Goal: Information Seeking & Learning: Learn about a topic

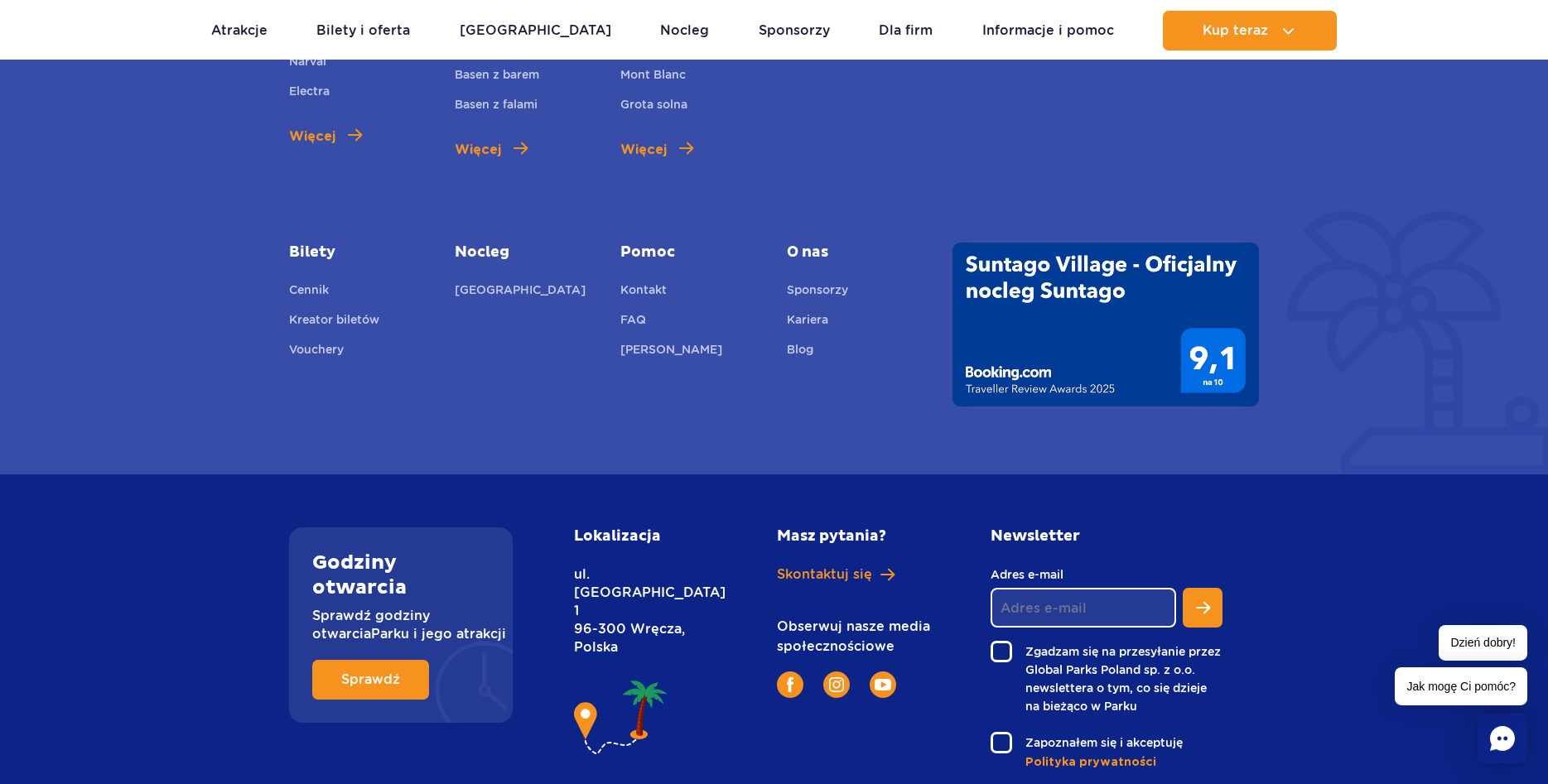
scroll to position [6161, 0]
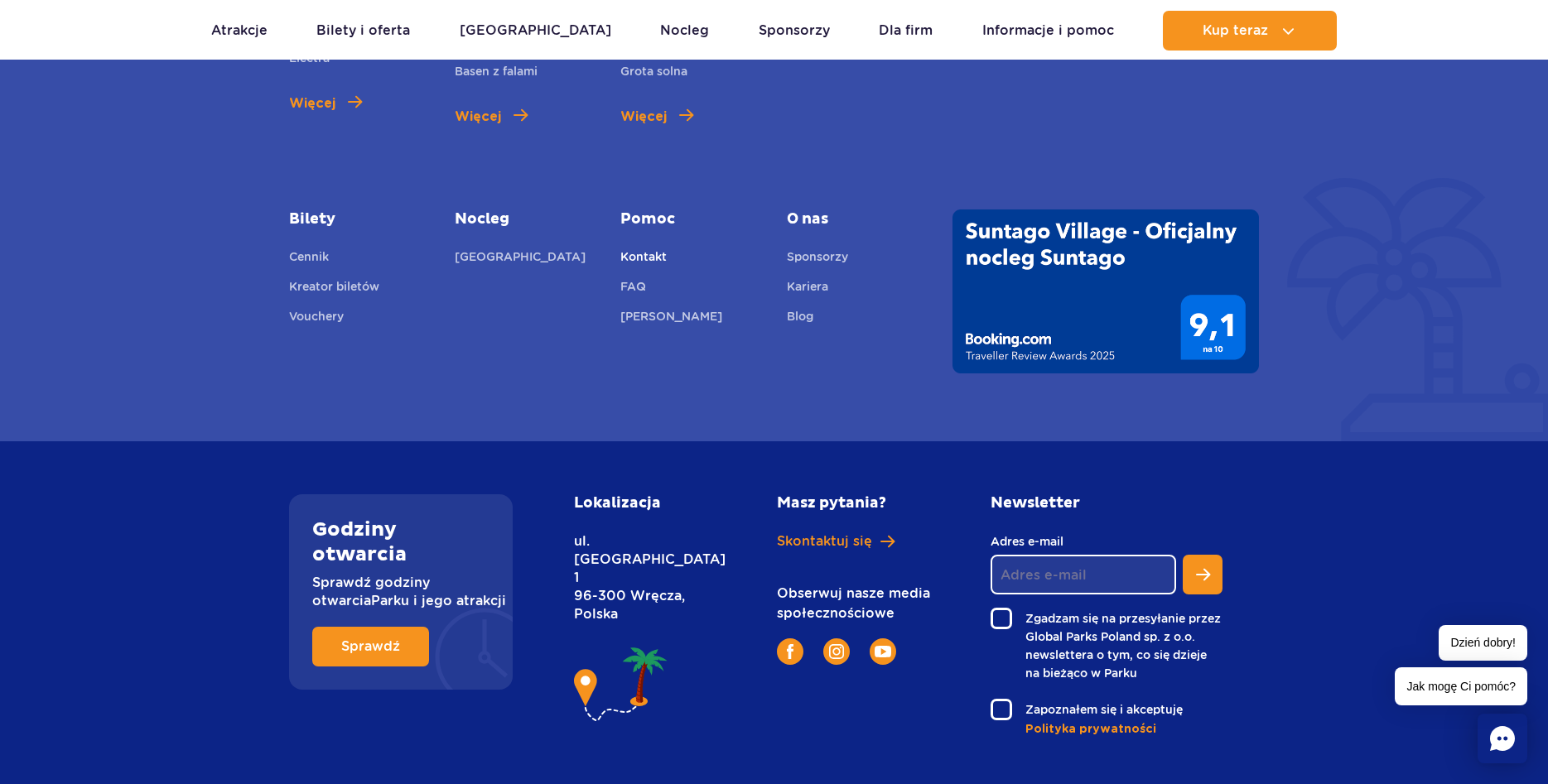
click at [642, 248] on link "Kontakt" at bounding box center [644, 260] width 47 height 23
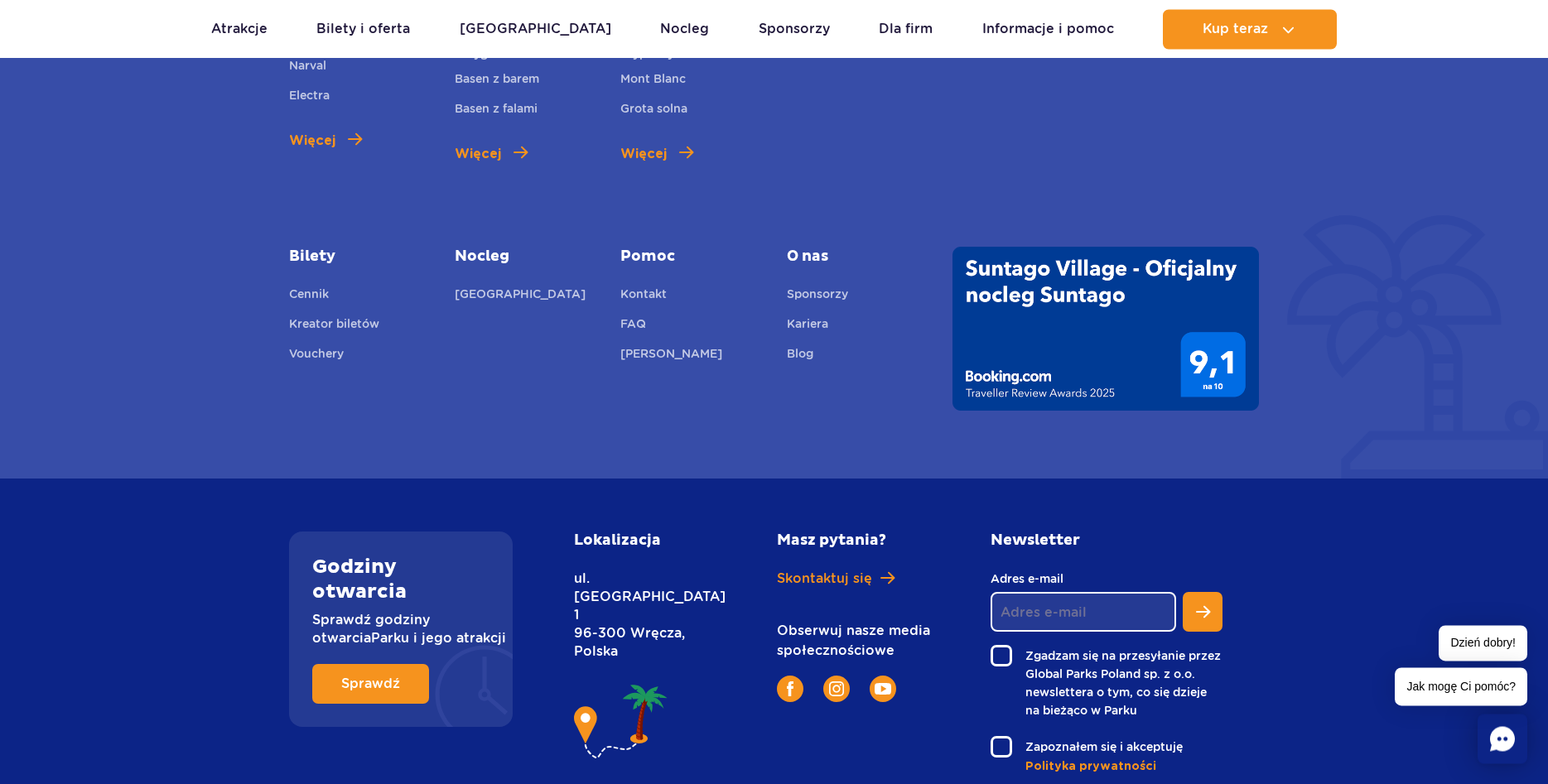
scroll to position [929, 0]
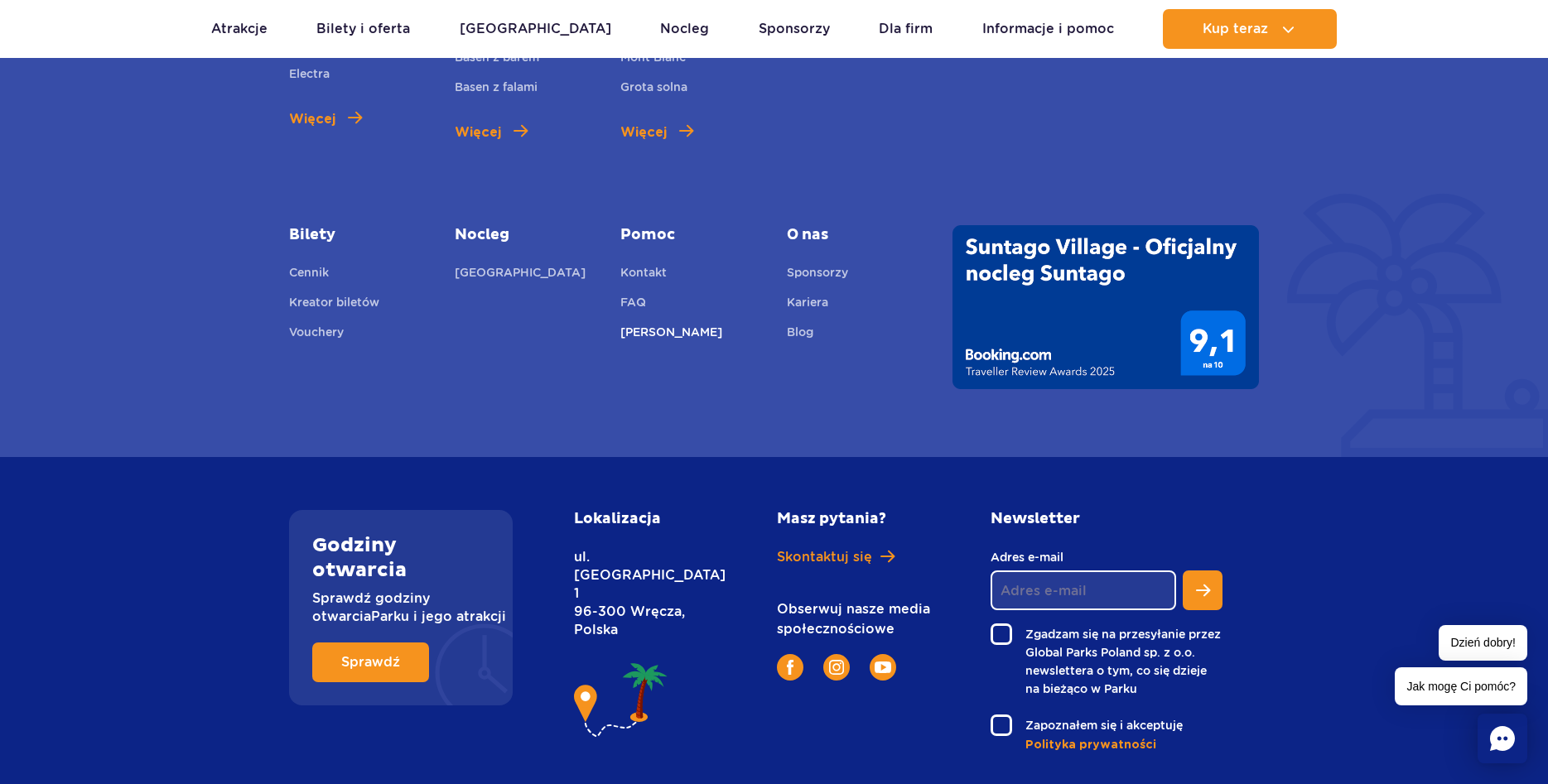
click at [643, 323] on link "[PERSON_NAME]" at bounding box center [671, 335] width 102 height 23
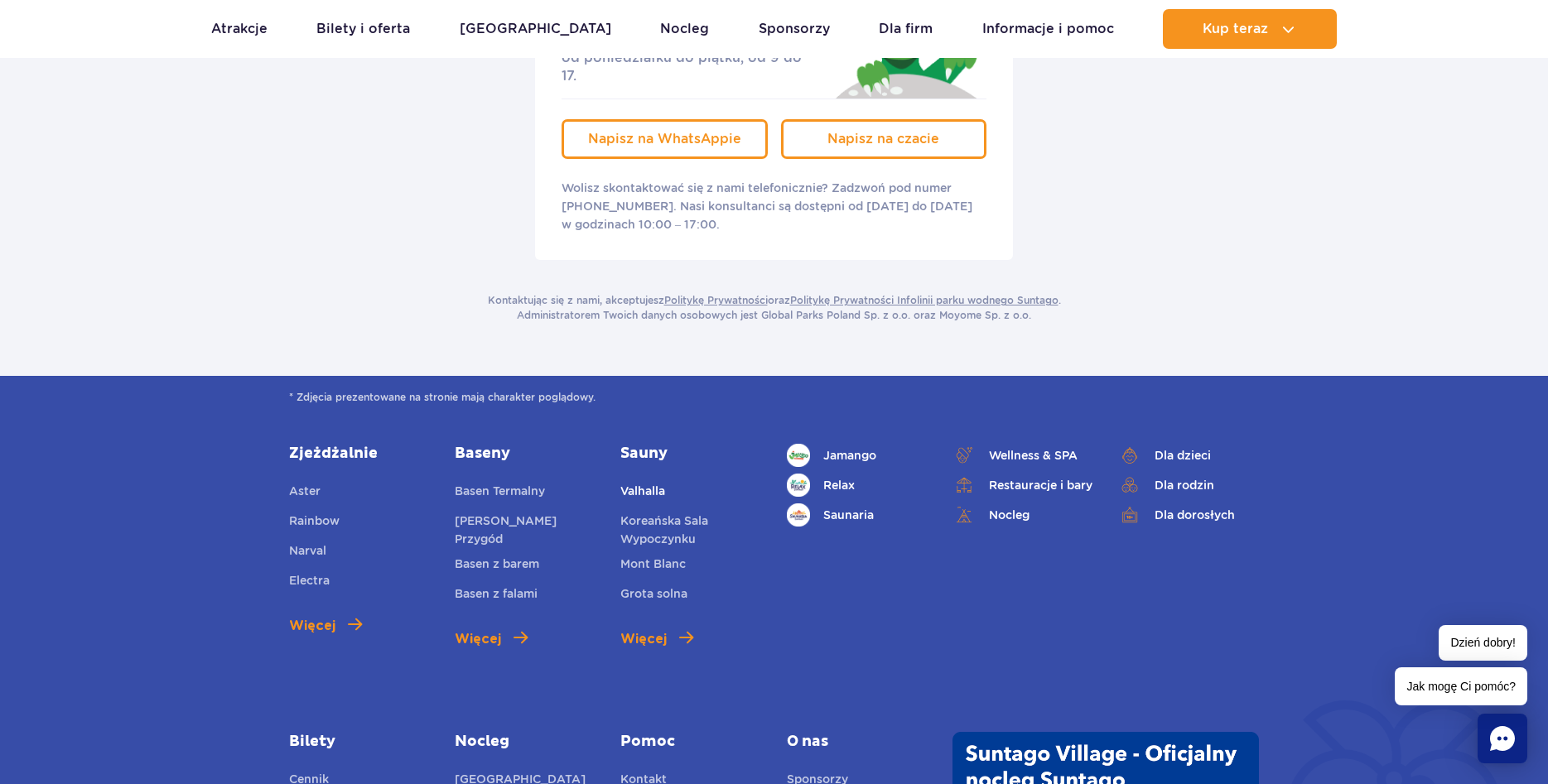
scroll to position [0, 0]
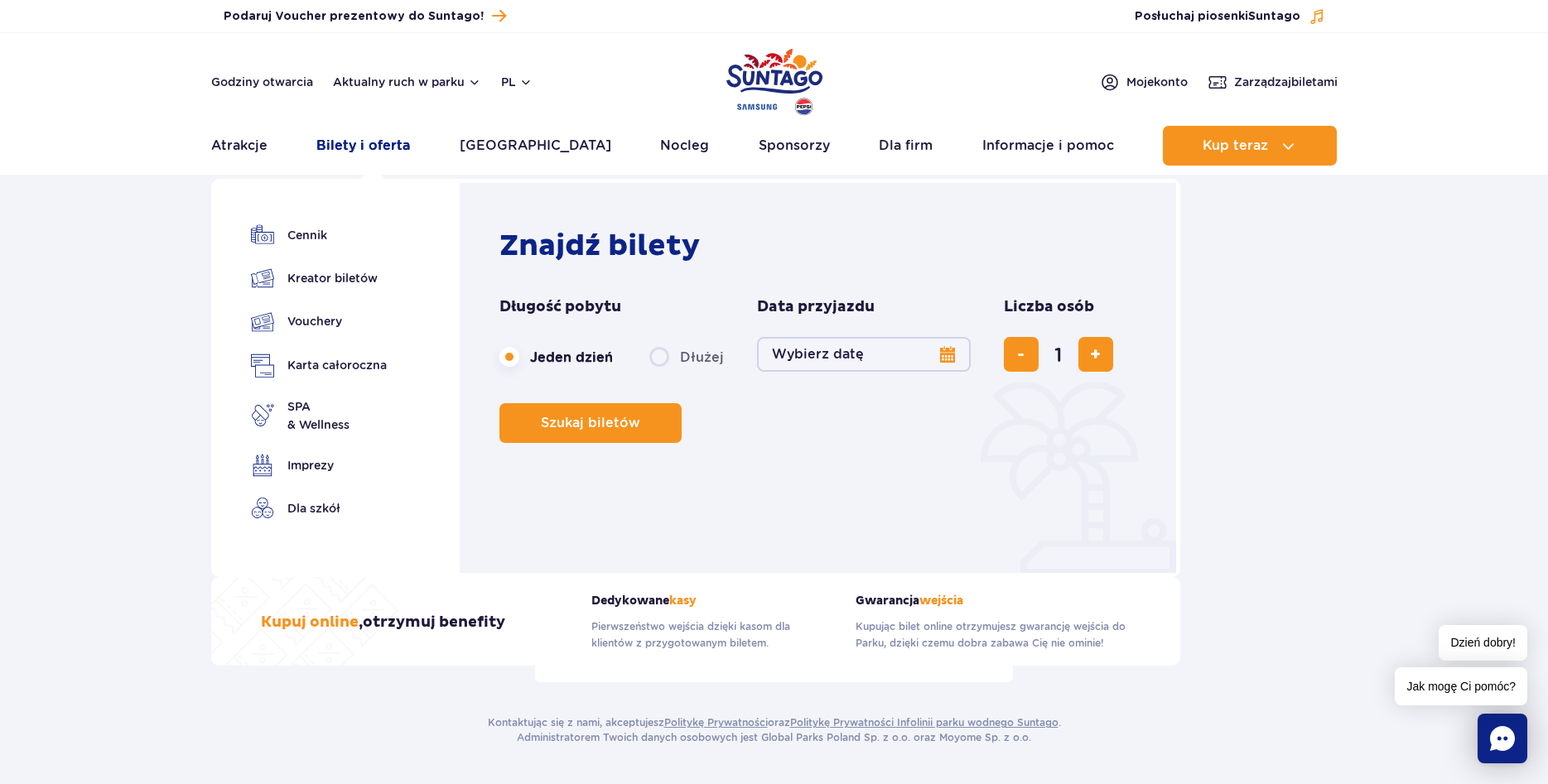
click at [370, 161] on link "Bilety i oferta" at bounding box center [363, 146] width 94 height 40
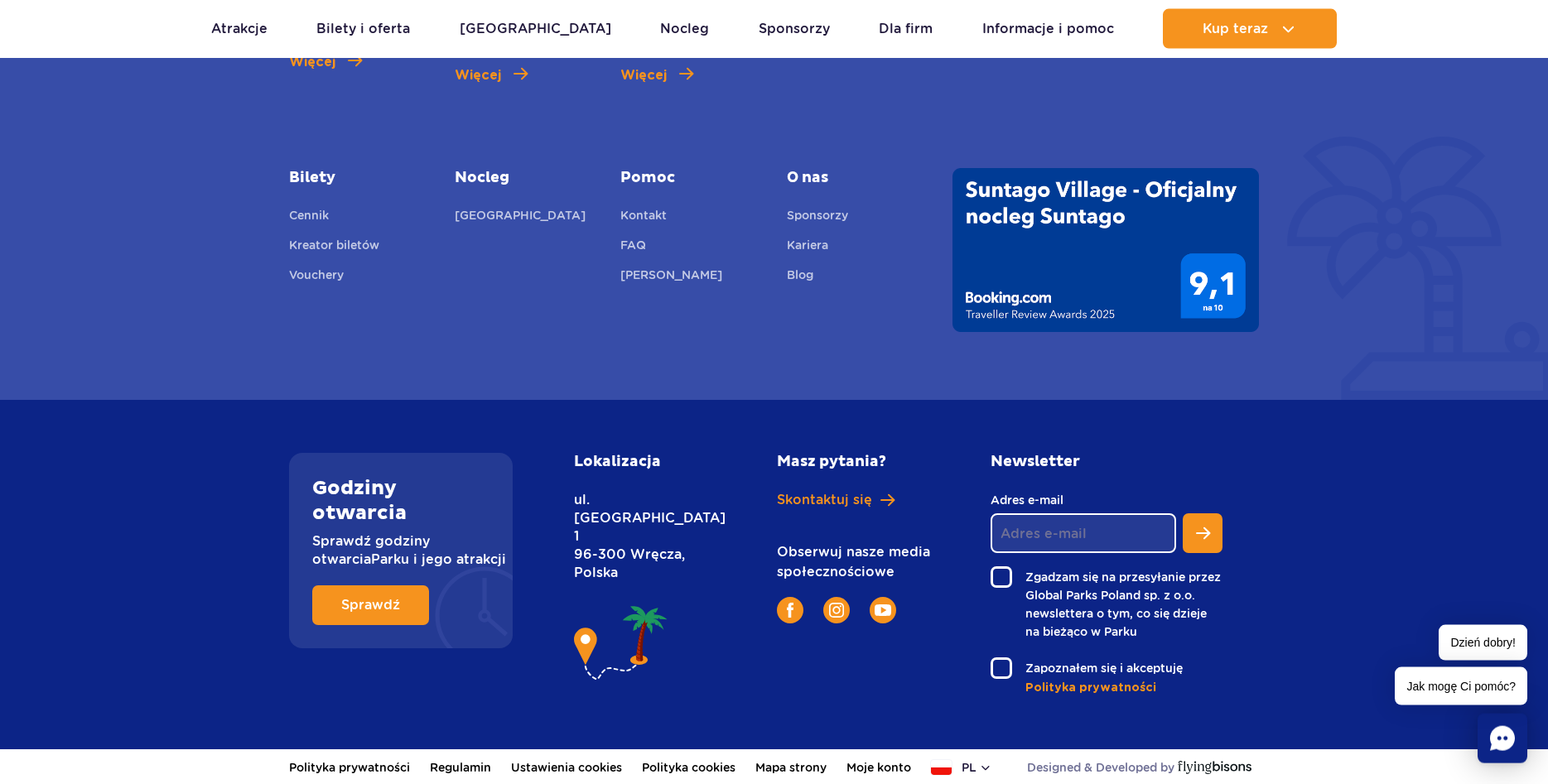
scroll to position [2266, 0]
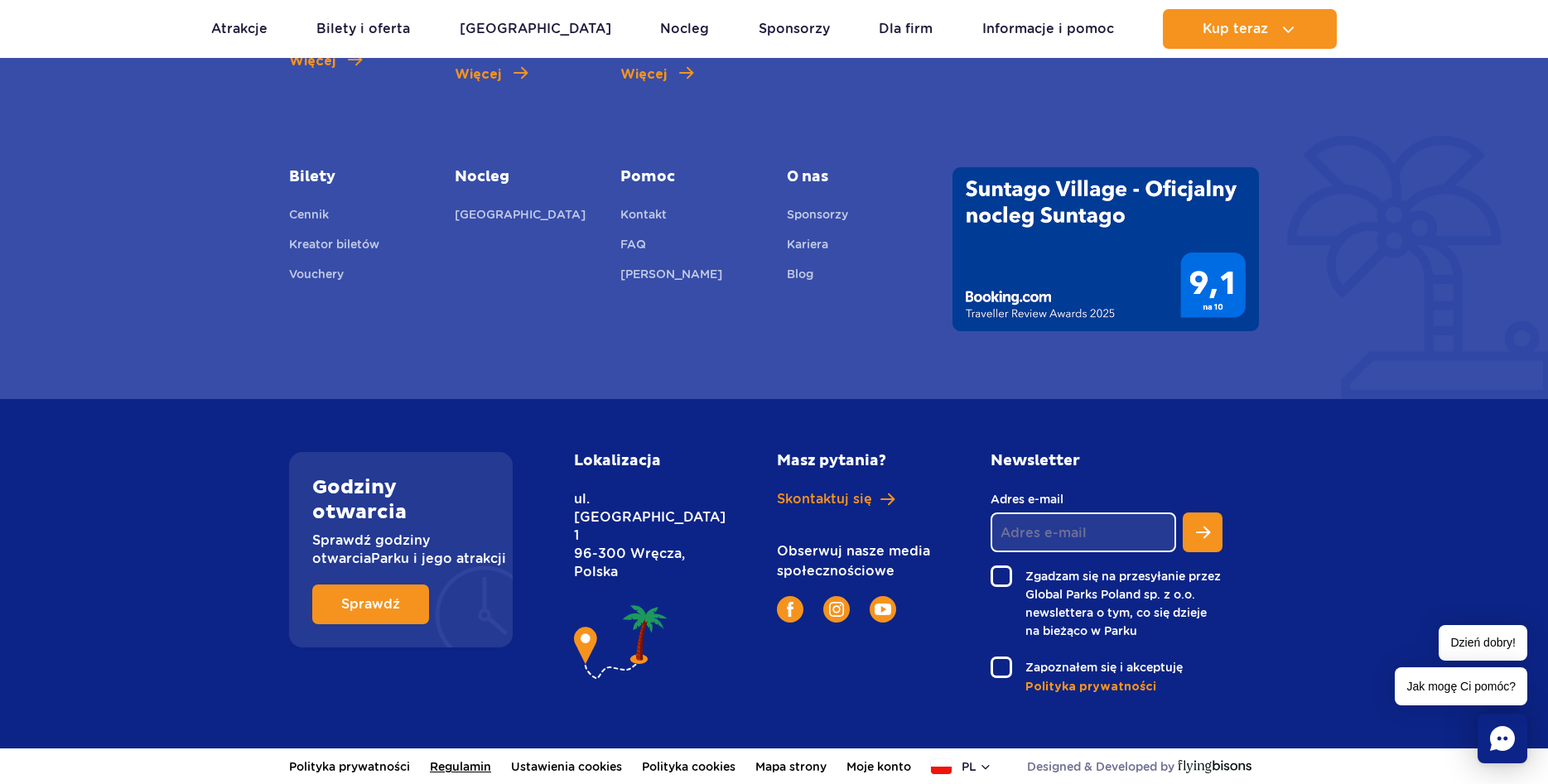
click at [479, 769] on link "Regulamin" at bounding box center [460, 767] width 61 height 37
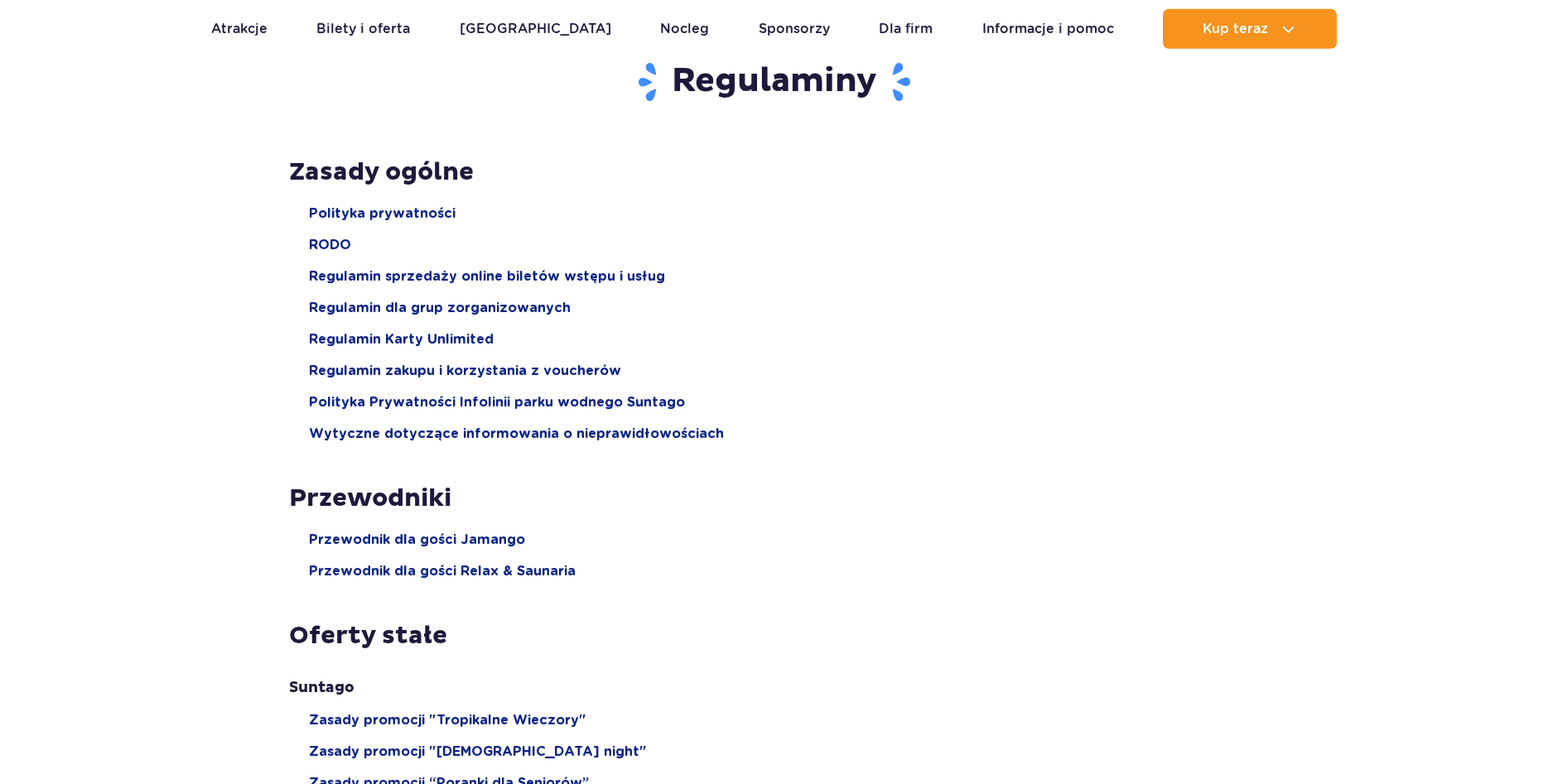
scroll to position [169, 0]
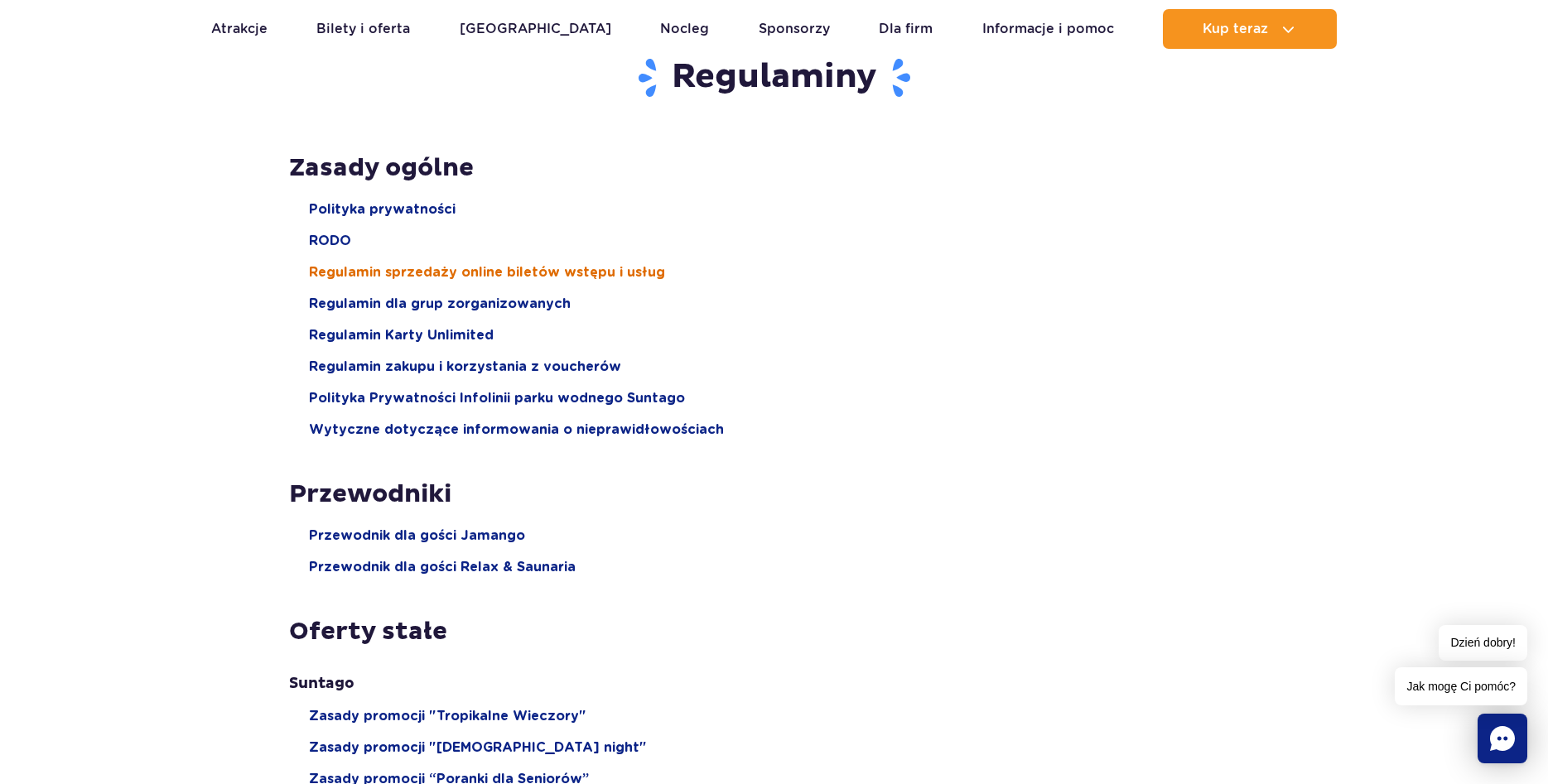
click at [433, 276] on span "Regulamin sprzedaży online biletów wstępu i usług" at bounding box center [487, 272] width 357 height 18
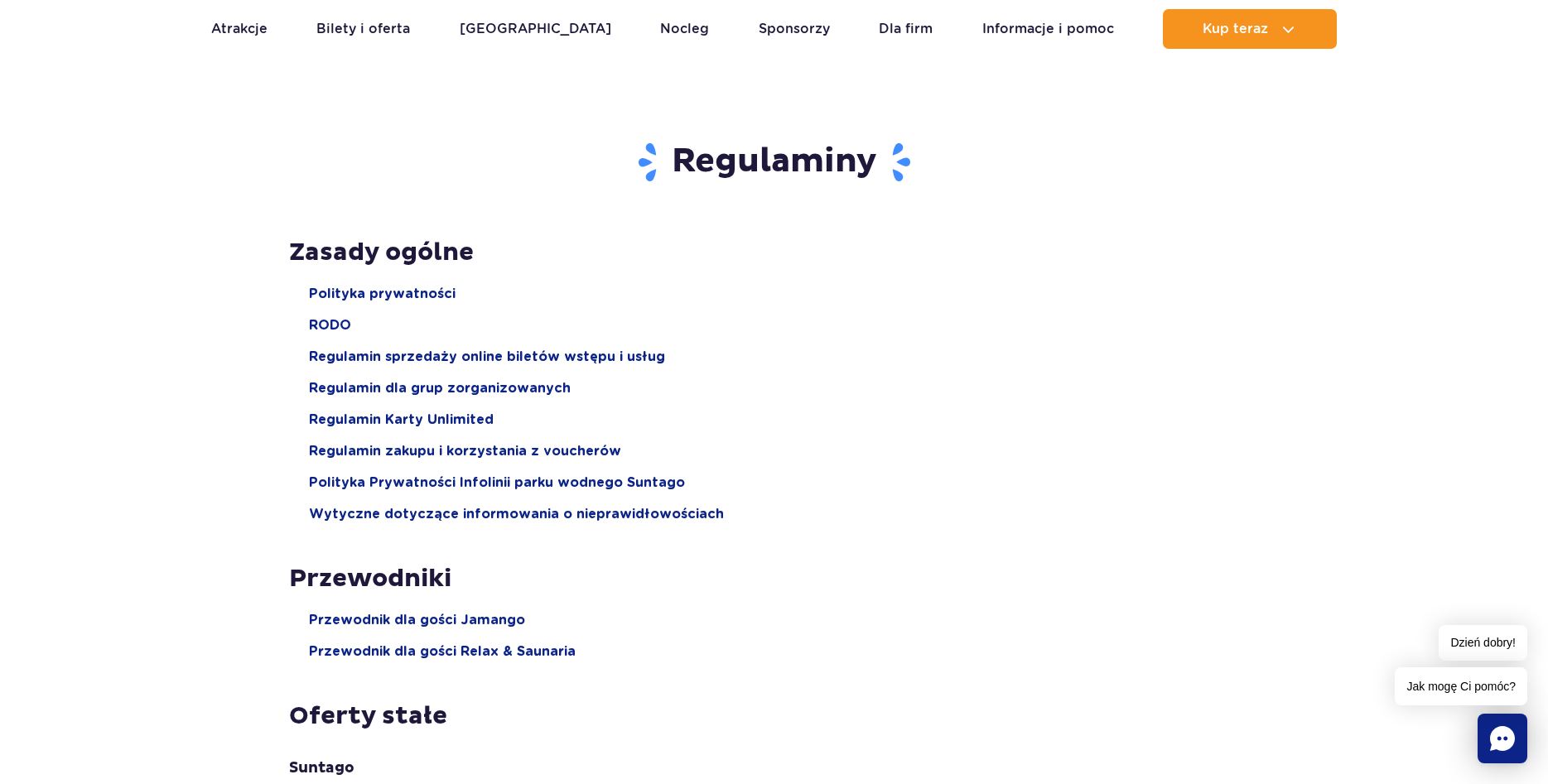
scroll to position [0, 0]
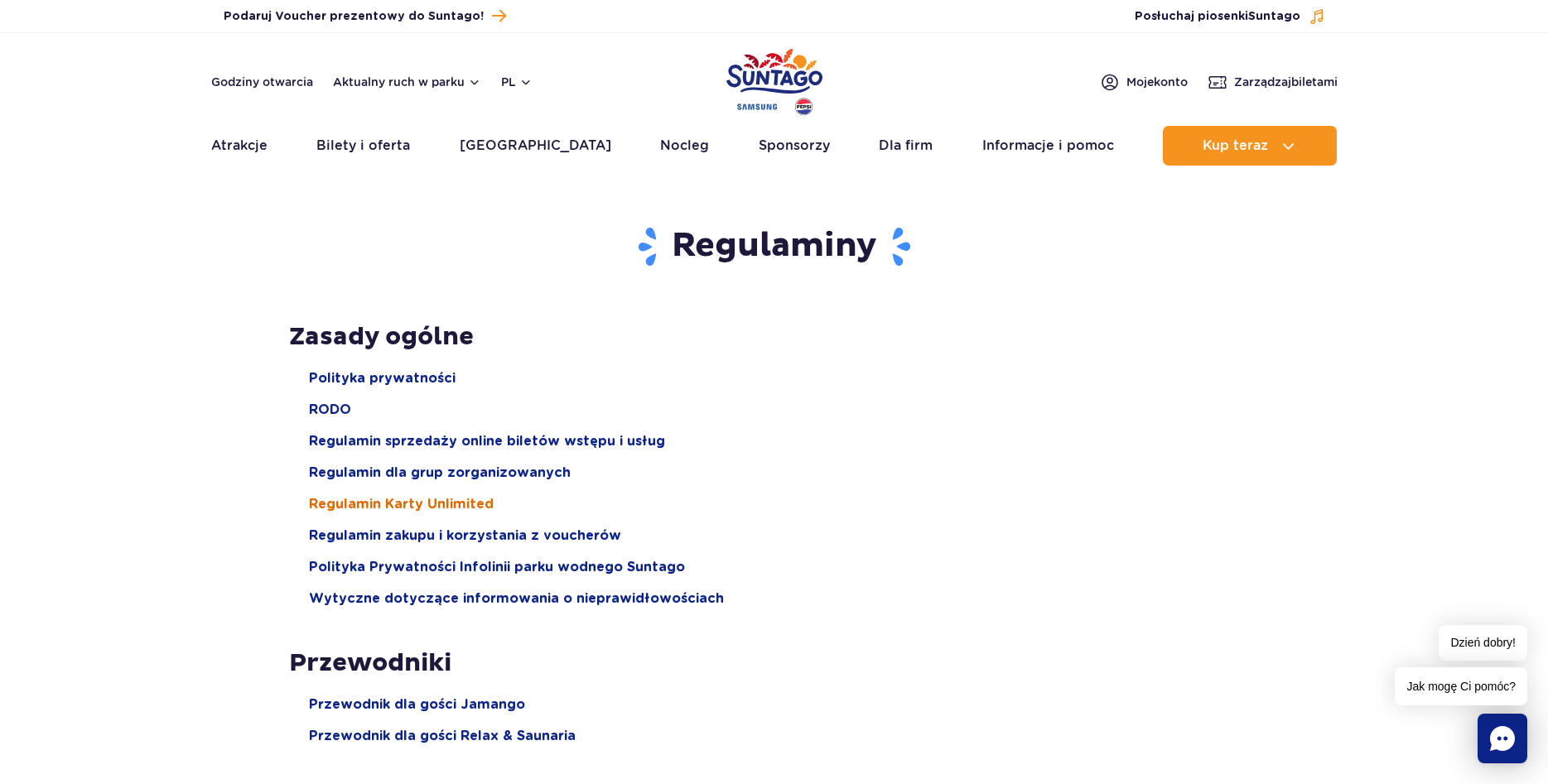
click at [429, 507] on span "Regulamin Karty Unlimited" at bounding box center [401, 504] width 185 height 18
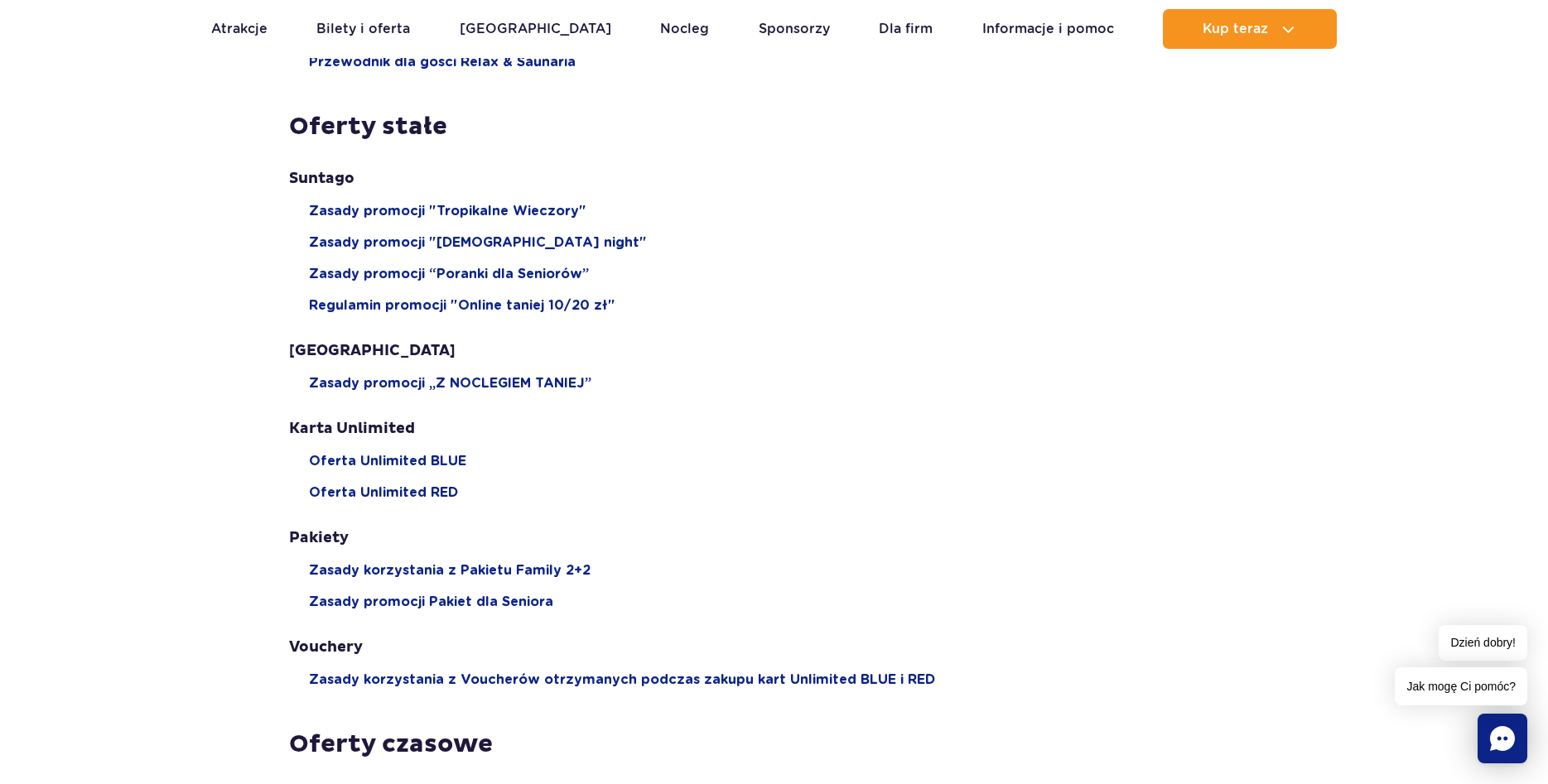
scroll to position [252, 0]
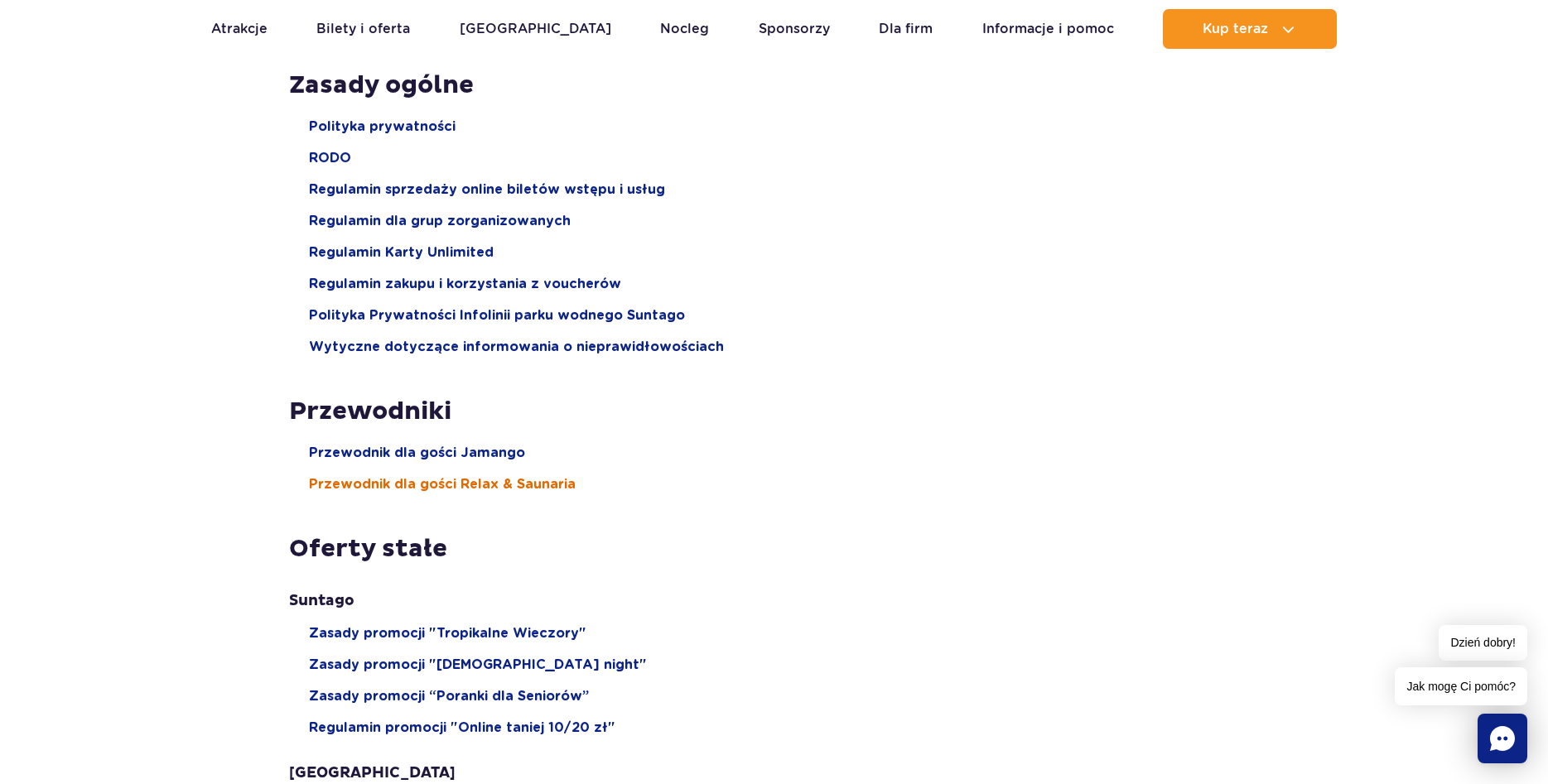
click at [486, 486] on span "Przewodnik dla gości Relax & Saunaria" at bounding box center [442, 484] width 266 height 18
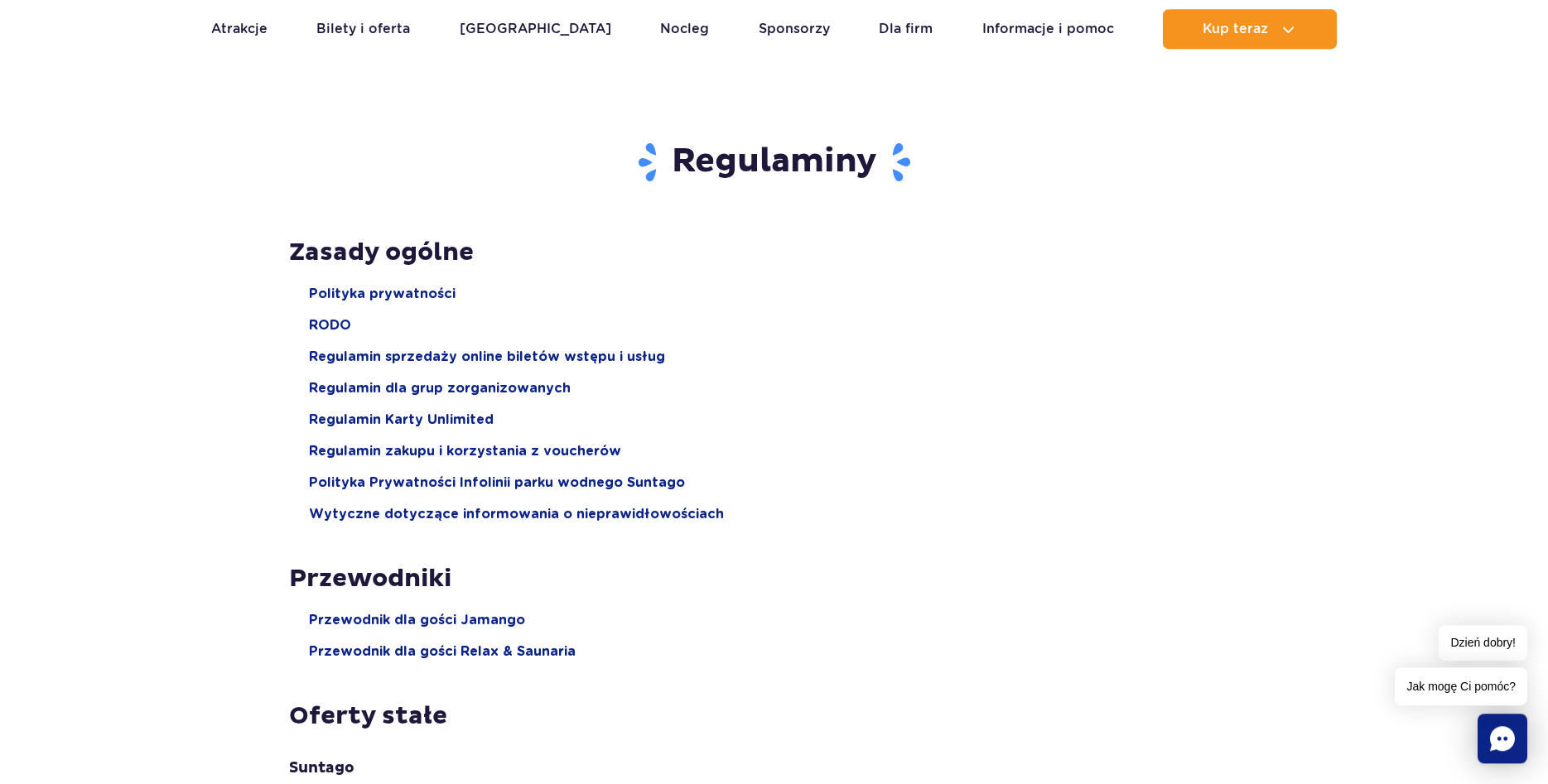
scroll to position [83, 0]
click at [433, 417] on span "Regulamin Karty Unlimited" at bounding box center [401, 422] width 185 height 18
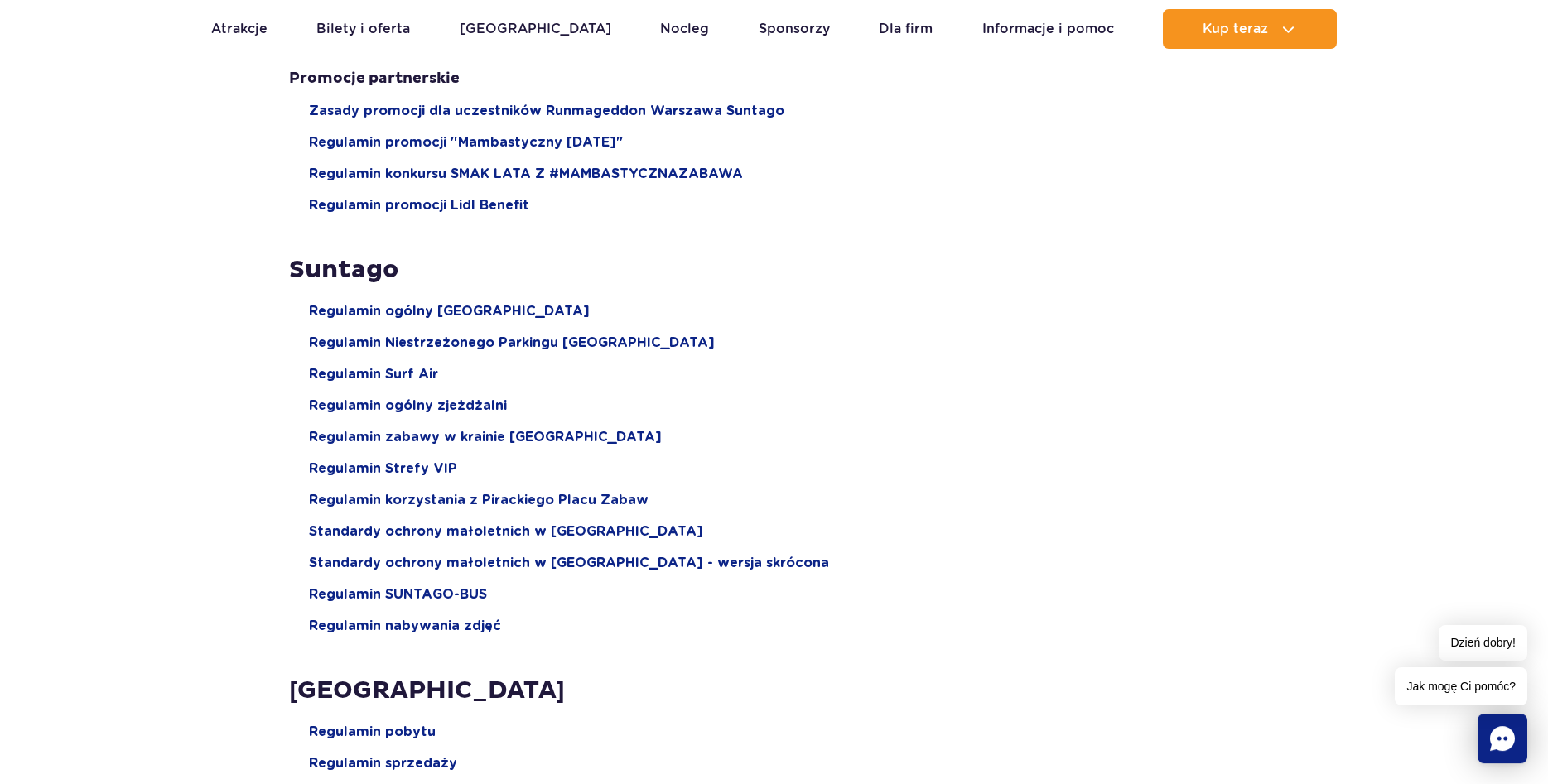
scroll to position [1857, 0]
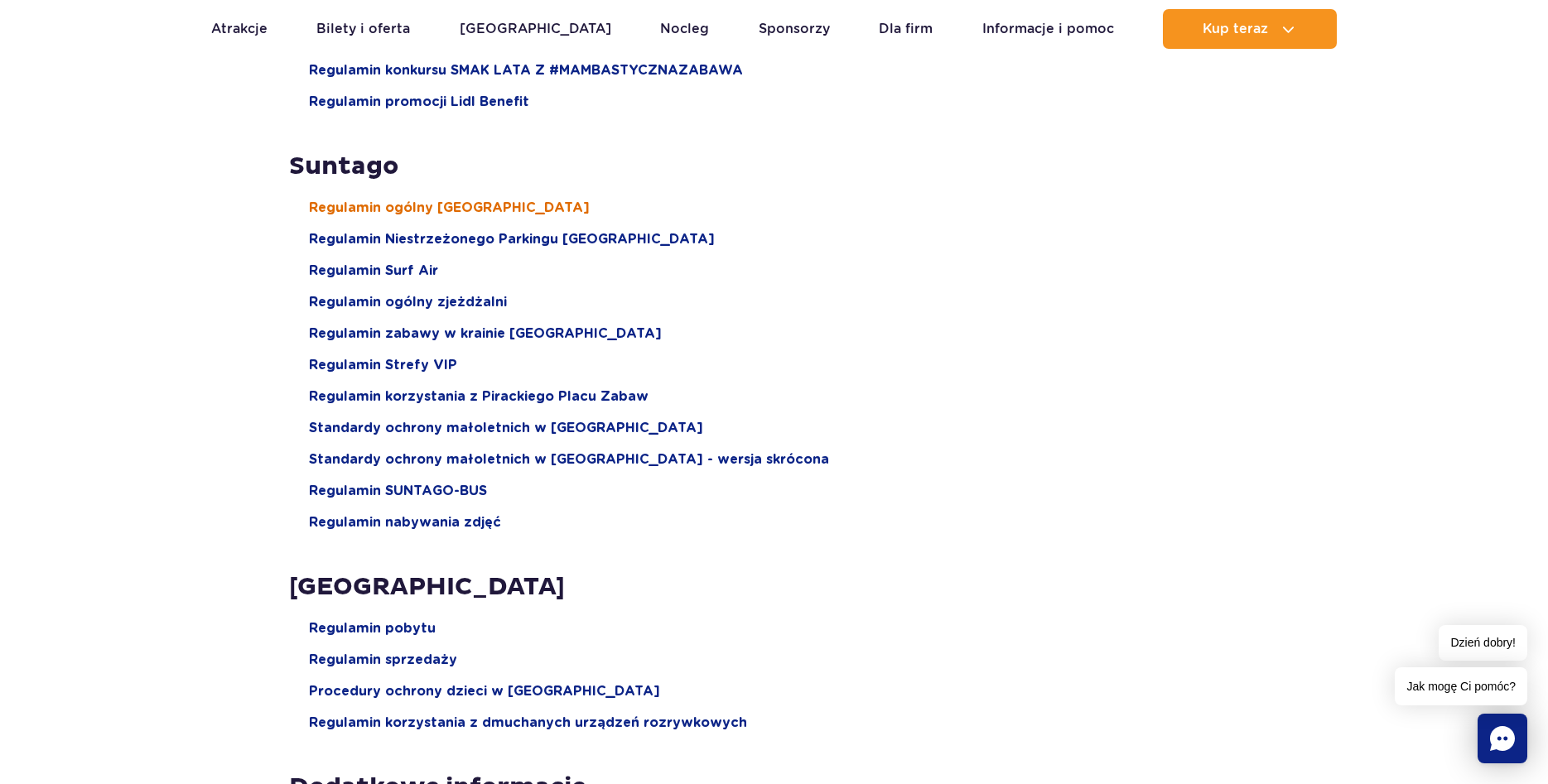
click at [432, 208] on span "Regulamin ogólny Suntago Water Park" at bounding box center [449, 208] width 281 height 18
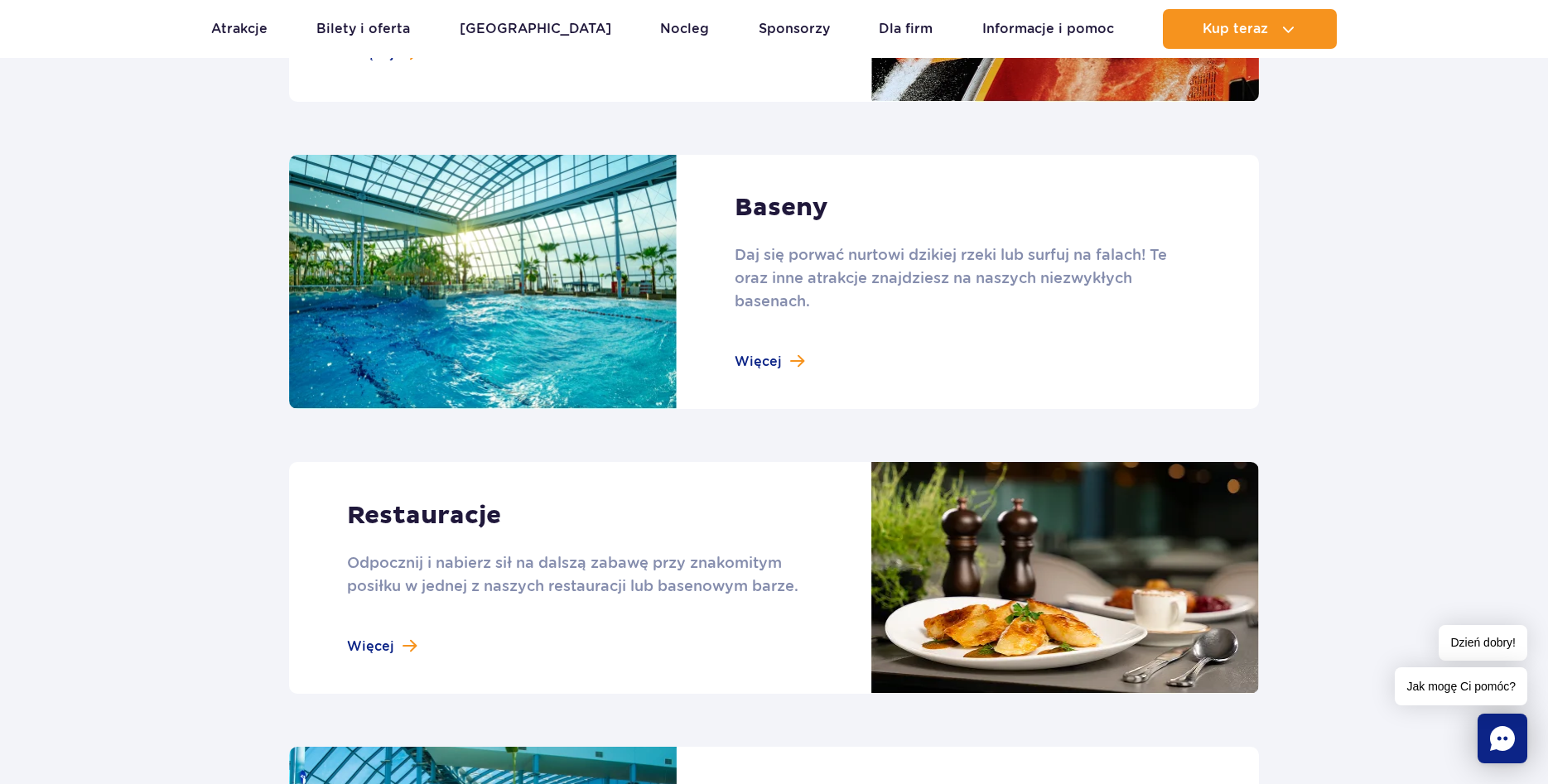
scroll to position [2365, 0]
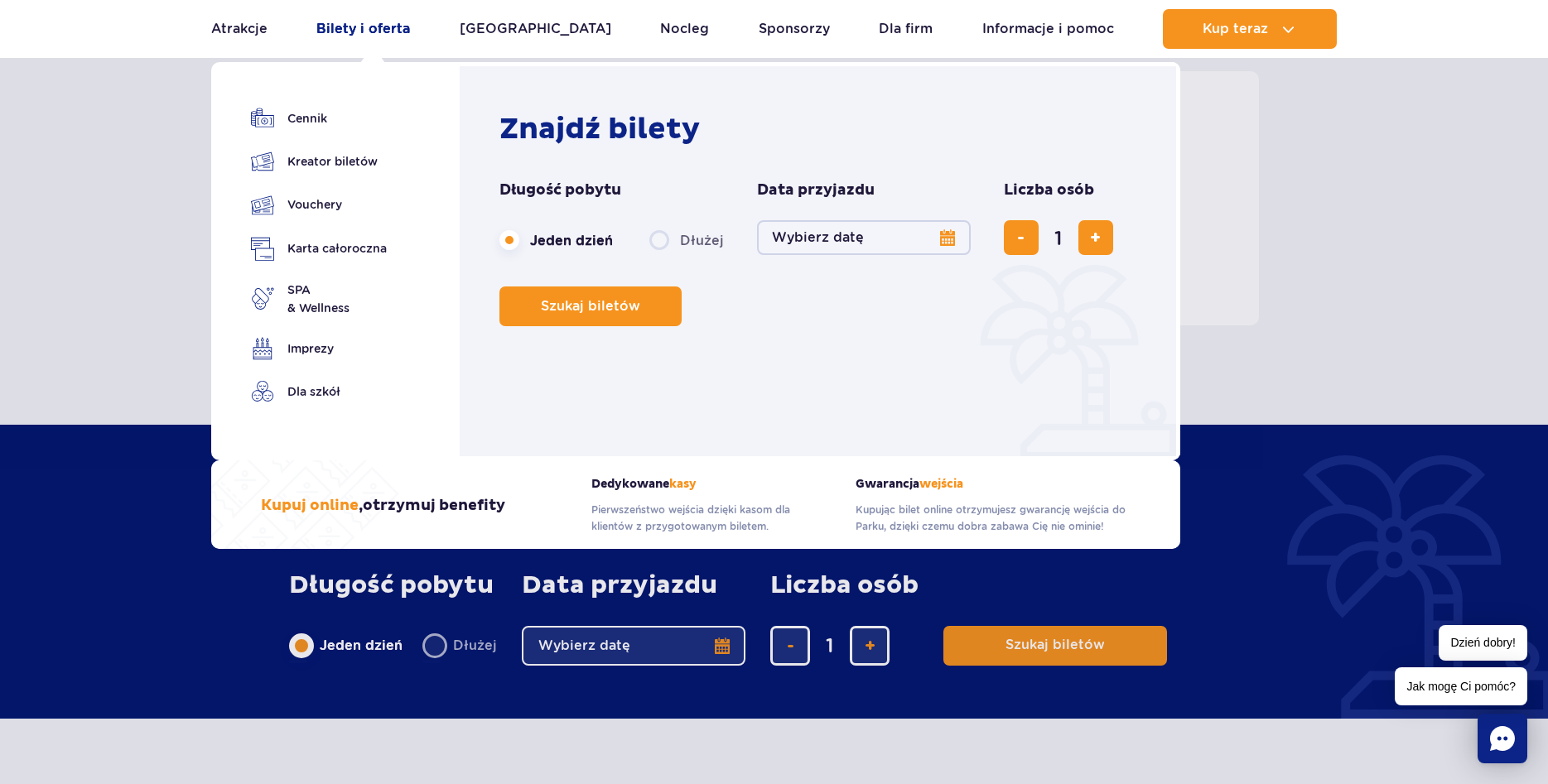
click at [392, 23] on link "Bilety i oferta" at bounding box center [363, 29] width 94 height 40
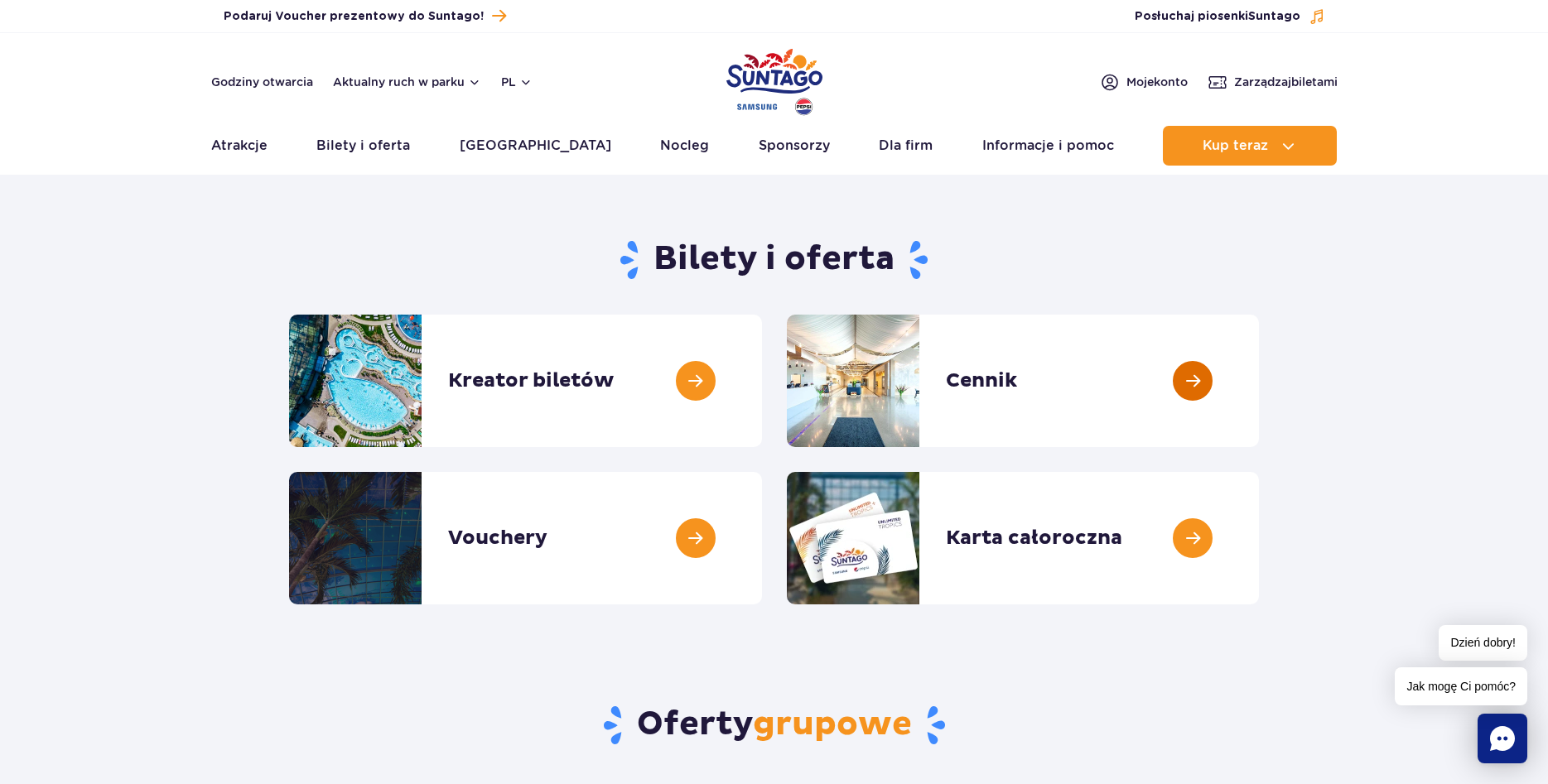
click at [1259, 412] on link at bounding box center [1259, 381] width 0 height 133
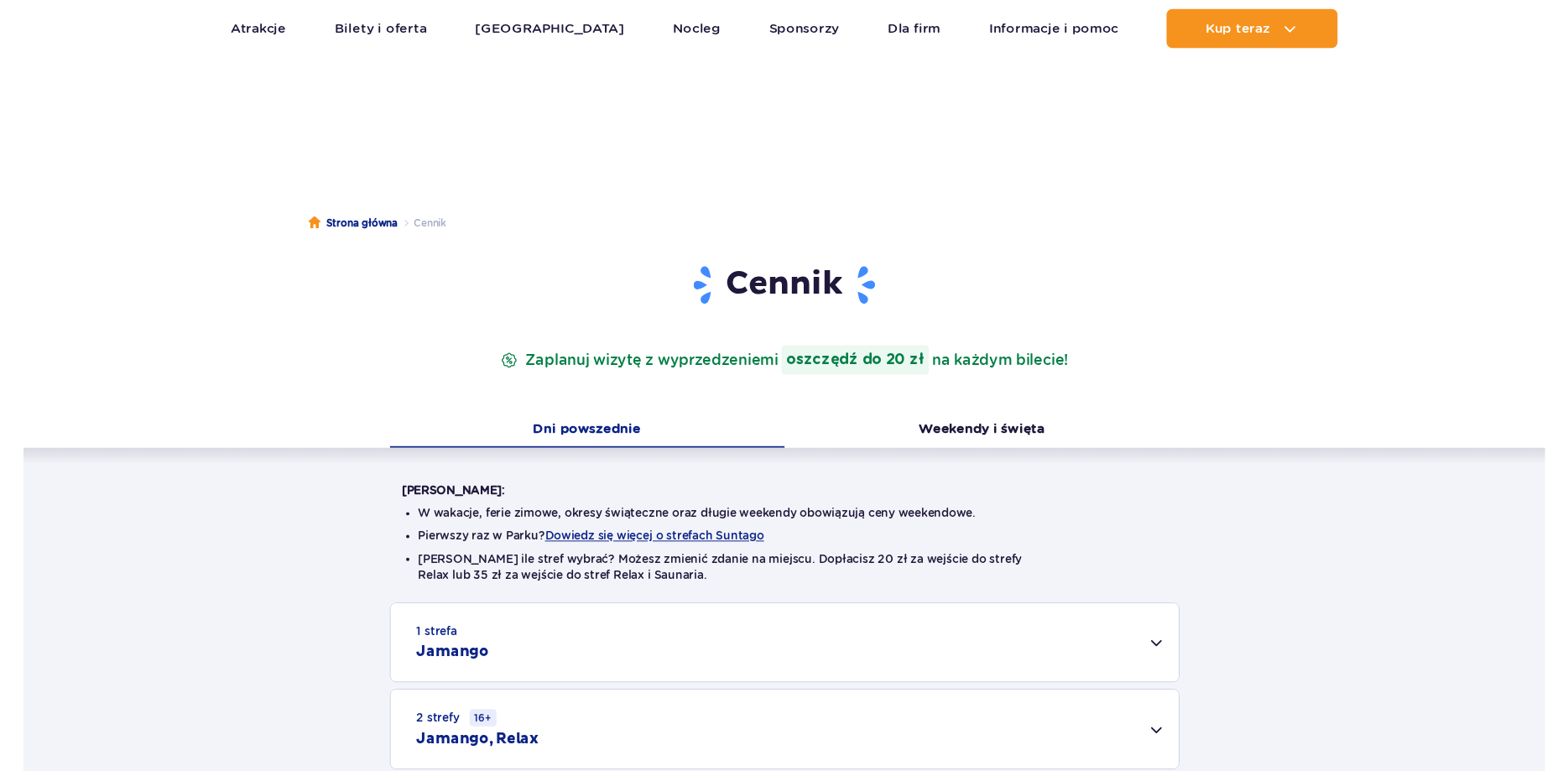
scroll to position [257, 0]
